Goal: Task Accomplishment & Management: Manage account settings

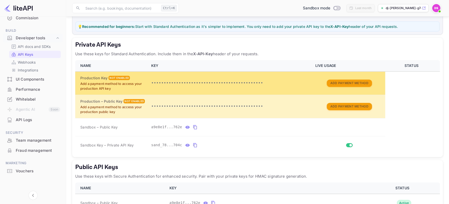
scroll to position [76, 0]
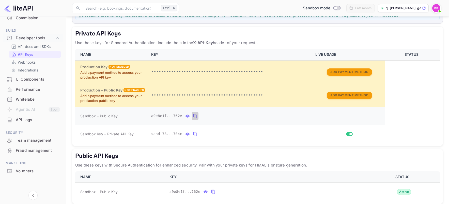
click at [194, 118] on icon "private api keys table" at bounding box center [195, 116] width 5 height 6
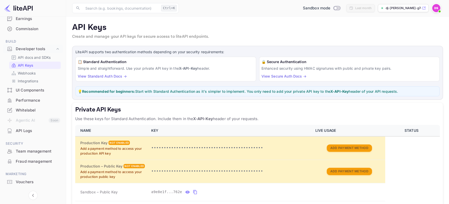
scroll to position [72, 0]
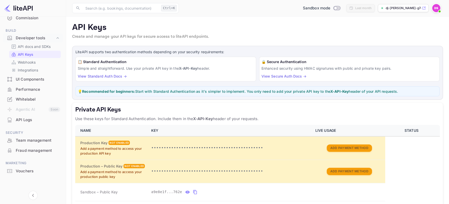
click at [31, 55] on p "API Keys" at bounding box center [25, 54] width 15 height 5
click at [436, 9] on img at bounding box center [436, 8] width 8 height 8
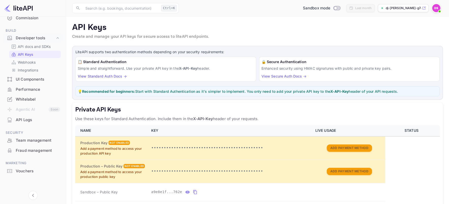
click at [407, 9] on p "dj-[PERSON_NAME]-g74uz.nuite..." at bounding box center [402, 8] width 35 height 5
click at [436, 9] on img at bounding box center [436, 8] width 8 height 8
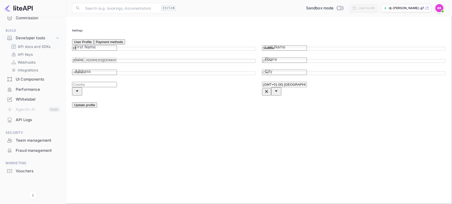
click at [31, 47] on p "API docs and SDKs" at bounding box center [34, 46] width 33 height 5
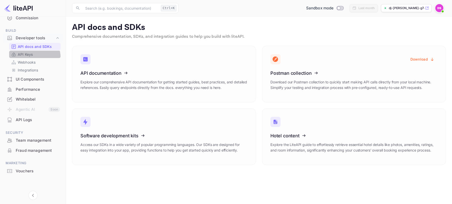
click at [30, 58] on div "API Keys" at bounding box center [35, 54] width 52 height 7
click at [28, 56] on p "API Keys" at bounding box center [25, 54] width 15 height 5
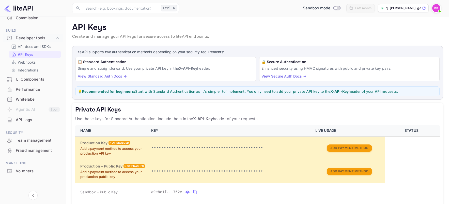
click at [106, 75] on link "View Standard Auth Docs →" at bounding box center [102, 76] width 49 height 4
